Goal: Information Seeking & Learning: Learn about a topic

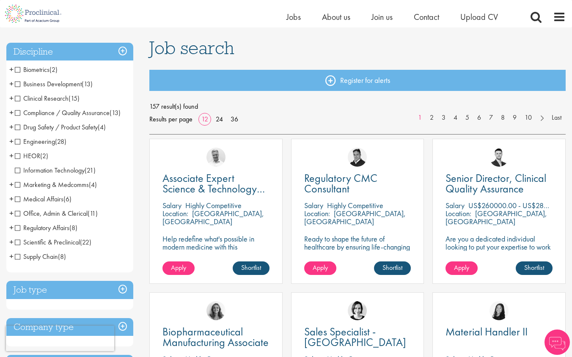
scroll to position [47, 0]
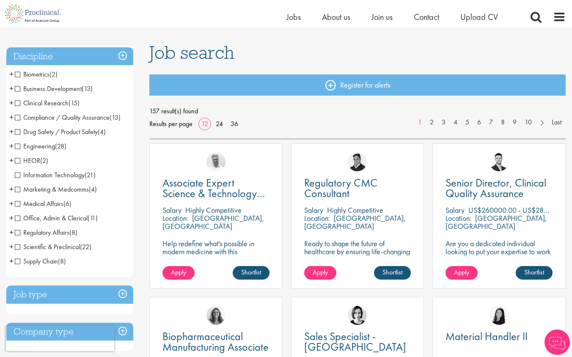
click at [16, 102] on span "Clinical Research" at bounding box center [42, 103] width 54 height 9
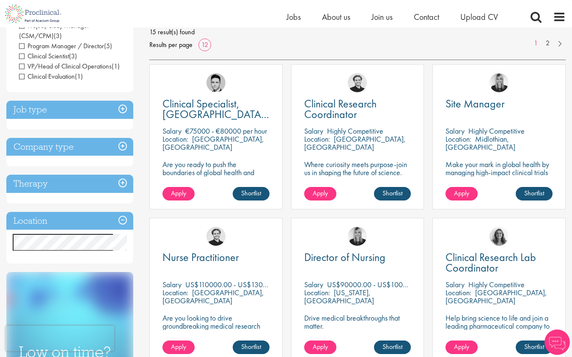
scroll to position [131, 0]
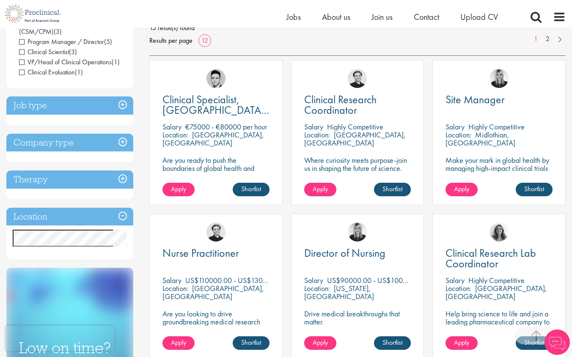
click at [121, 83] on div "Discipline Clinical Research (15) - + Clinical Research Associate (CRA) (2) Pro…" at bounding box center [69, 112] width 127 height 296
click at [122, 96] on h3 "Job type" at bounding box center [69, 105] width 127 height 18
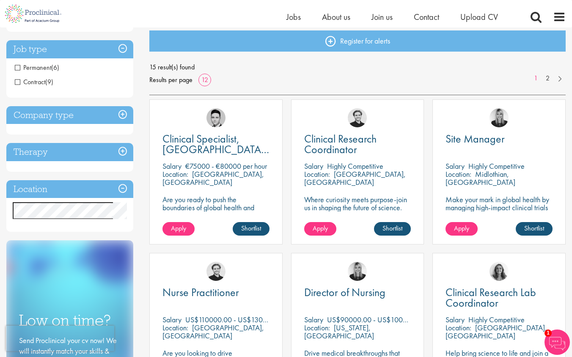
scroll to position [86, 0]
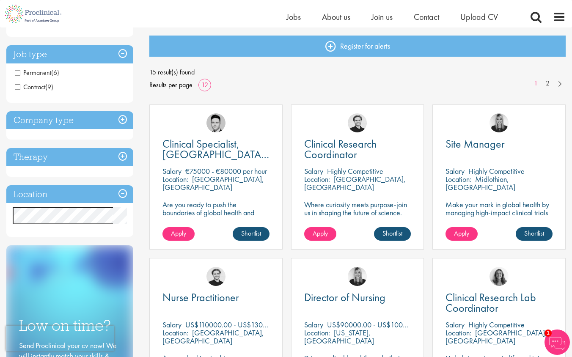
click at [122, 123] on h3 "Company type" at bounding box center [69, 120] width 127 height 18
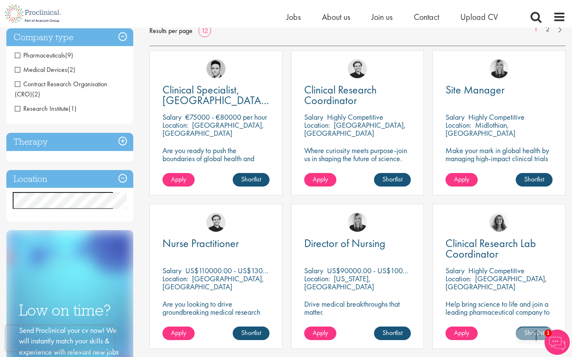
scroll to position [150, 0]
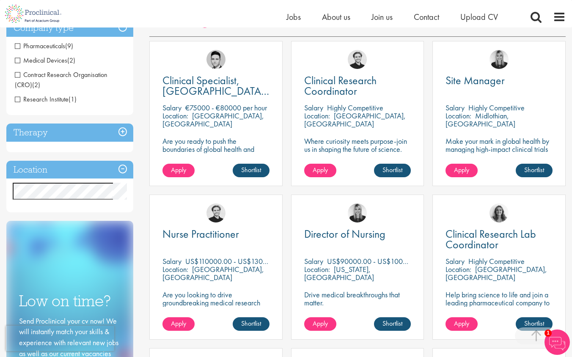
click at [111, 134] on h3 "Therapy" at bounding box center [69, 133] width 127 height 18
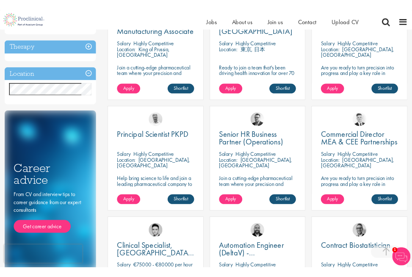
scroll to position [370, 0]
